Goal: Transaction & Acquisition: Purchase product/service

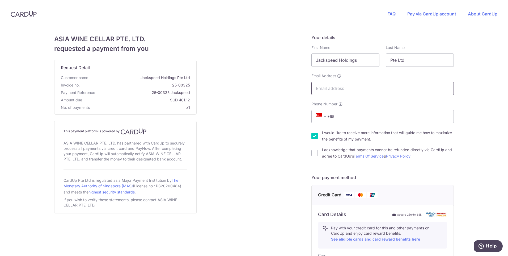
click at [323, 89] on input "Email Address" at bounding box center [383, 88] width 142 height 13
type input "[EMAIL_ADDRESS][DOMAIN_NAME]"
type input "96939926"
type input "159557"
type input "[STREET_ADDRESS][PERSON_NAME]"
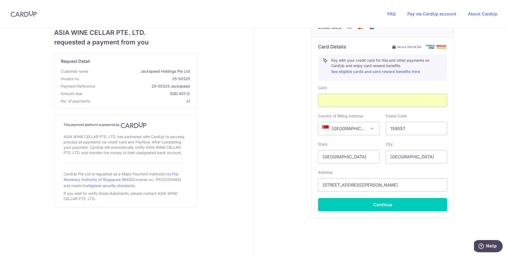
scroll to position [175, 0]
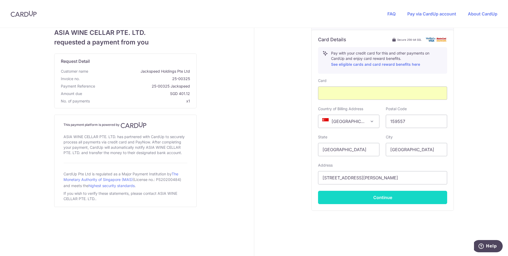
click at [433, 195] on button "Continue" at bounding box center [382, 197] width 129 height 13
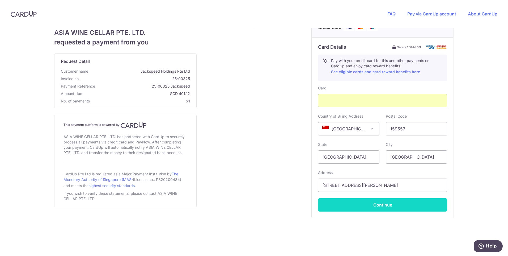
scroll to position [11, 0]
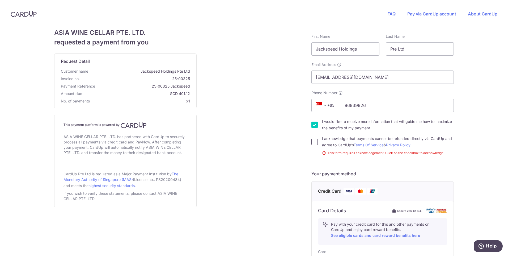
click at [314, 141] on input "I acknowledge that payments cannot be refunded directly via CardUp and agree to…" at bounding box center [315, 142] width 6 height 6
checkbox input "true"
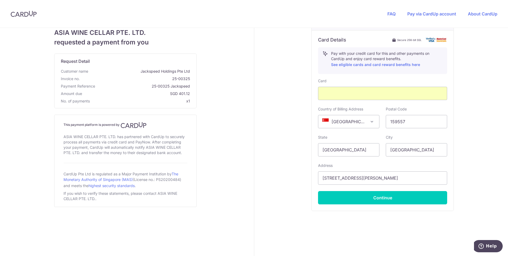
scroll to position [175, 0]
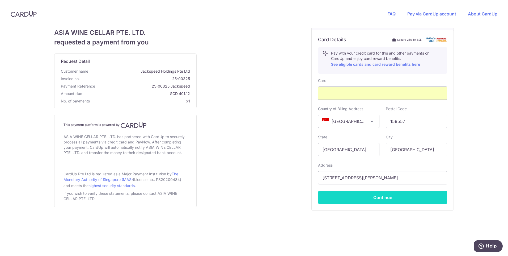
click at [403, 199] on button "Continue" at bounding box center [382, 197] width 129 height 13
type input "**** 3120"
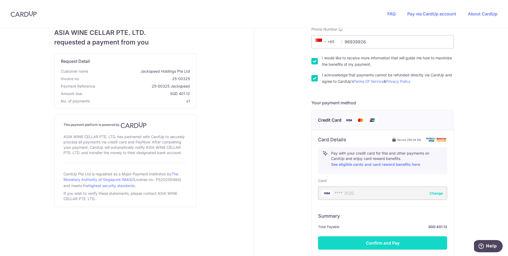
click at [409, 240] on button "Confirm and Pay" at bounding box center [382, 242] width 129 height 13
